Goal: Navigation & Orientation: Go to known website

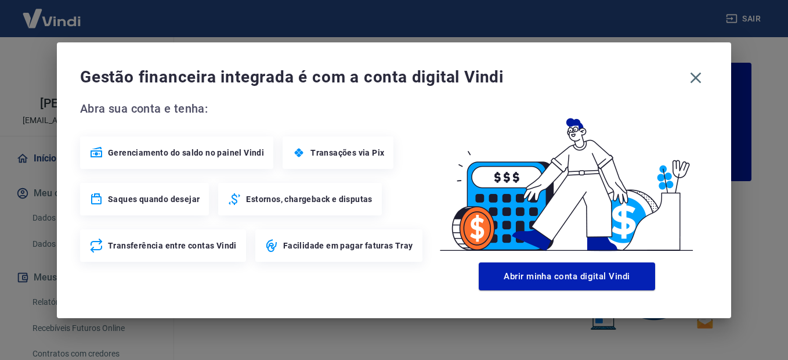
drag, startPoint x: 694, startPoint y: 79, endPoint x: 616, endPoint y: 146, distance: 102.4
click at [694, 79] on icon "button" at bounding box center [695, 77] width 11 height 11
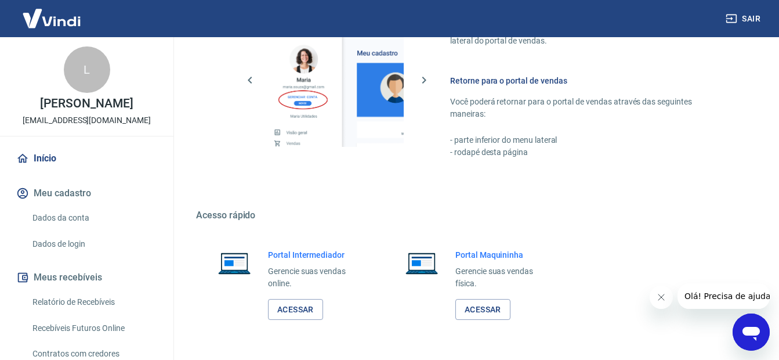
scroll to position [712, 0]
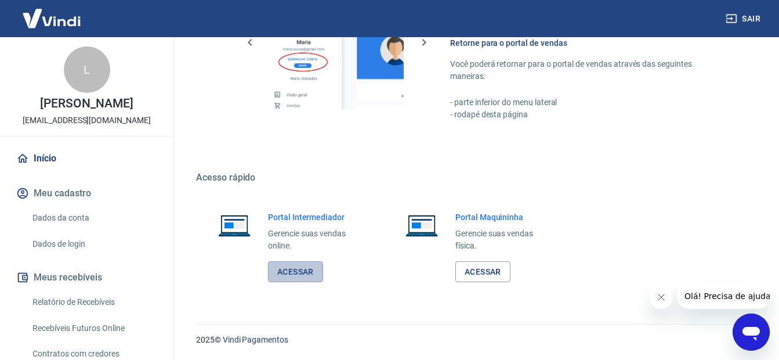
click at [299, 272] on link "Acessar" at bounding box center [295, 271] width 55 height 21
